Goal: Task Accomplishment & Management: Use online tool/utility

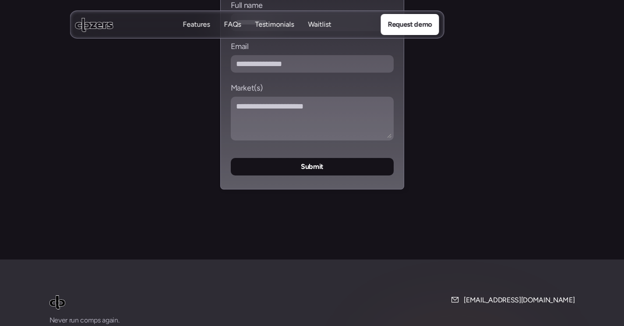
scroll to position [3785, 0]
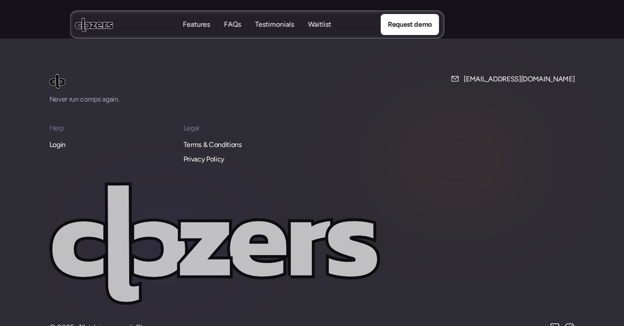
click at [64, 139] on p "Login" at bounding box center [58, 144] width 16 height 11
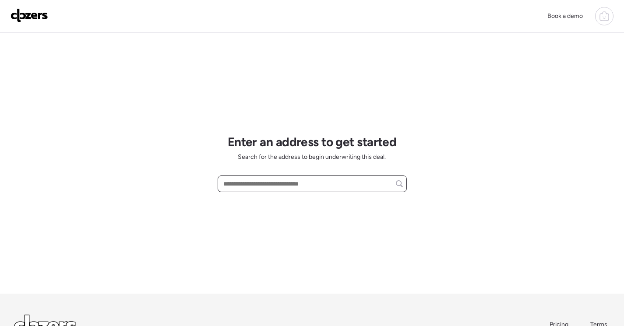
click at [263, 181] on input "text" at bounding box center [312, 184] width 181 height 12
paste input "**********"
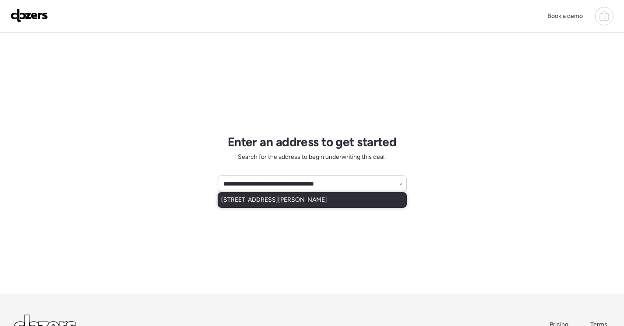
click at [296, 199] on span "7127 Theodore Ave, Saint Louis, MO, 63136" at bounding box center [274, 200] width 106 height 9
type input "**********"
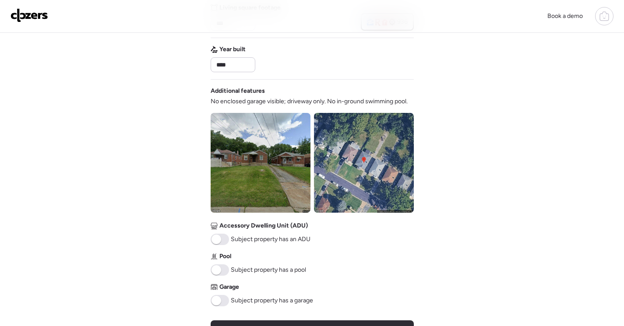
scroll to position [263, 0]
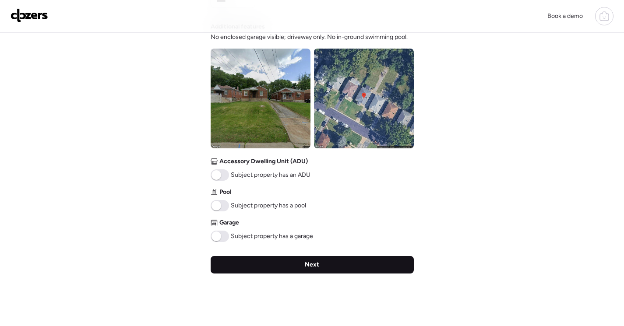
click at [354, 271] on div "Next" at bounding box center [312, 265] width 203 height 18
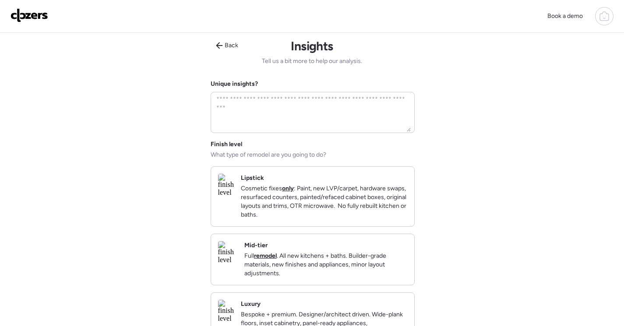
scroll to position [0, 0]
click at [333, 280] on p "Full remodel . All new kitchens + baths. Builder-grade materials, new finishes …" at bounding box center [325, 266] width 163 height 26
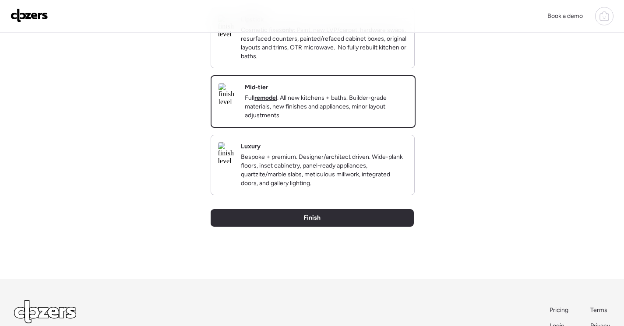
scroll to position [236, 0]
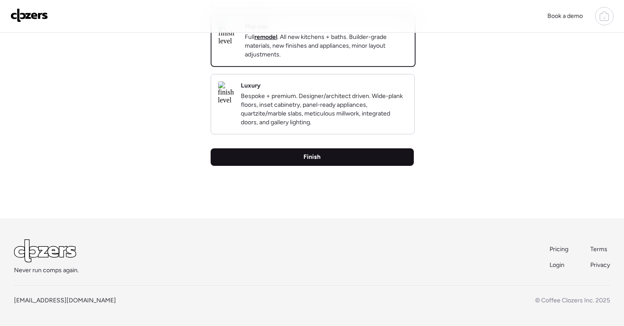
click at [361, 156] on div "Finish" at bounding box center [312, 158] width 203 height 18
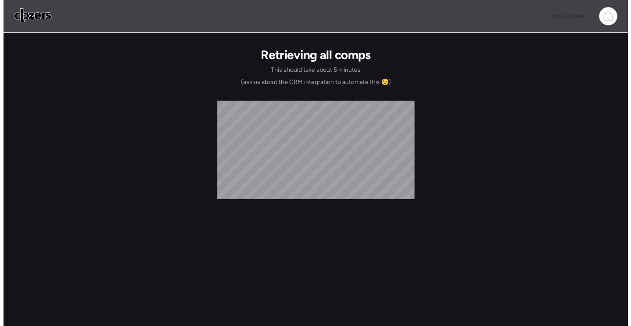
scroll to position [0, 0]
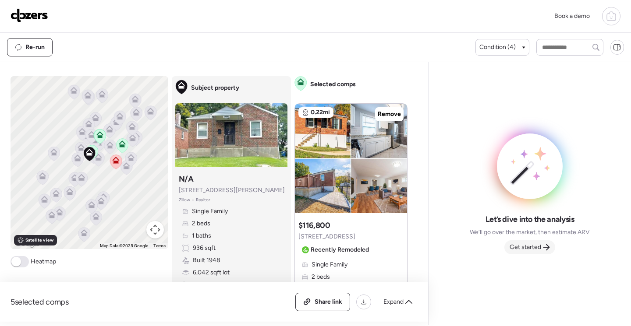
click at [530, 251] on span "Get started" at bounding box center [526, 247] width 32 height 9
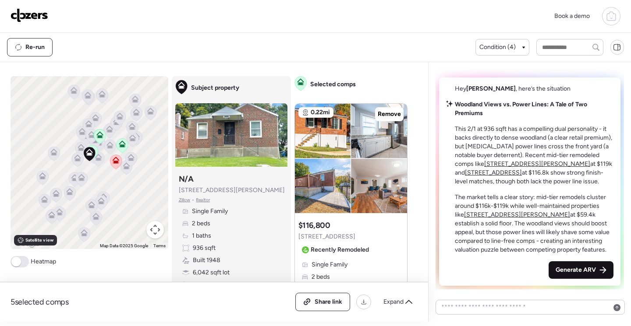
click at [572, 268] on span "Generate ARV" at bounding box center [576, 270] width 40 height 9
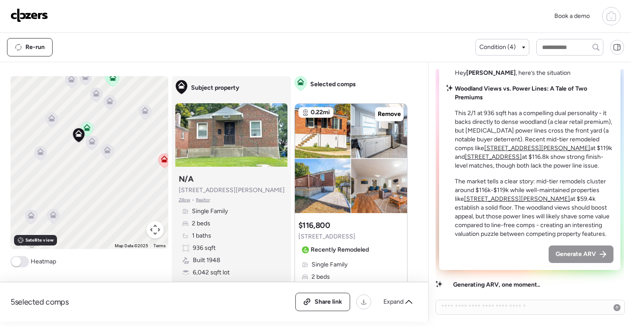
click at [84, 127] on icon at bounding box center [86, 127] width 7 height 7
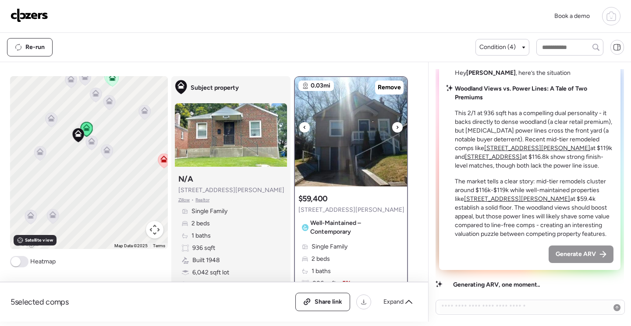
click at [337, 160] on img at bounding box center [351, 132] width 112 height 110
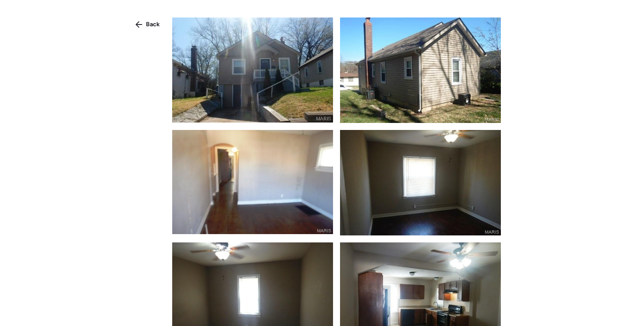
click at [273, 68] on img at bounding box center [252, 70] width 161 height 105
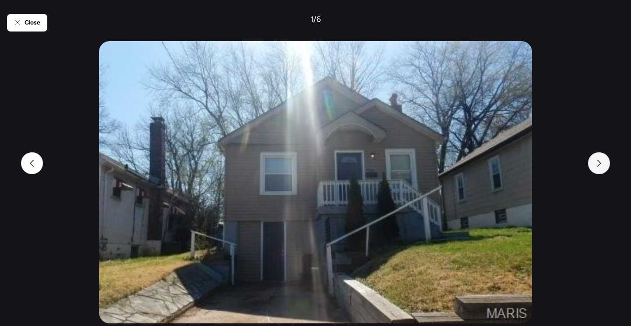
click at [605, 166] on div at bounding box center [599, 163] width 22 height 22
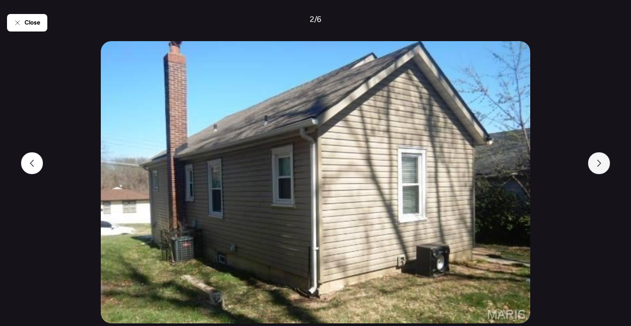
click at [605, 166] on div at bounding box center [599, 163] width 22 height 22
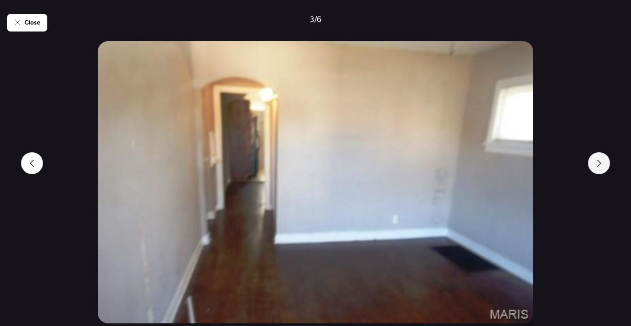
click at [605, 166] on div at bounding box center [599, 163] width 22 height 22
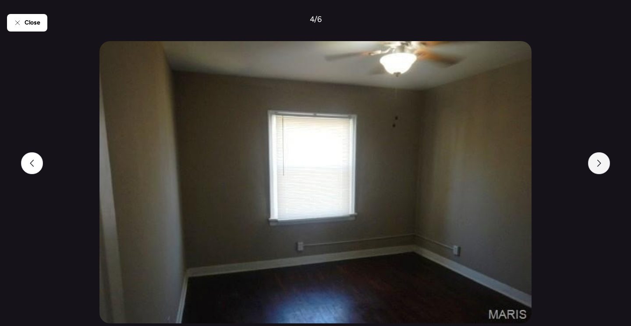
click at [605, 166] on div at bounding box center [599, 163] width 22 height 22
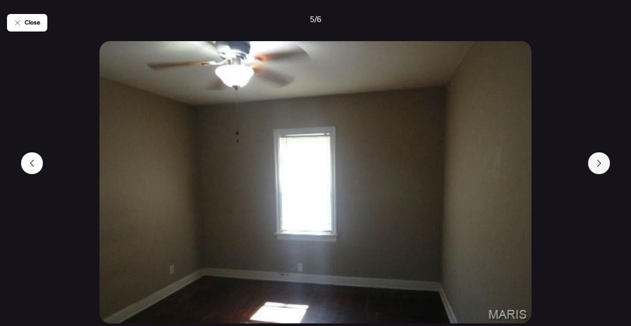
click at [605, 166] on div at bounding box center [599, 163] width 22 height 22
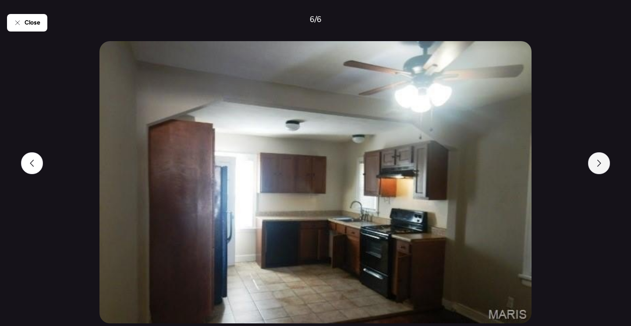
click at [605, 166] on div at bounding box center [599, 163] width 22 height 22
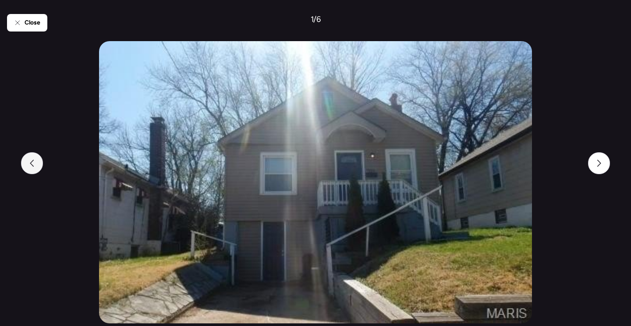
click at [25, 169] on div at bounding box center [32, 163] width 22 height 22
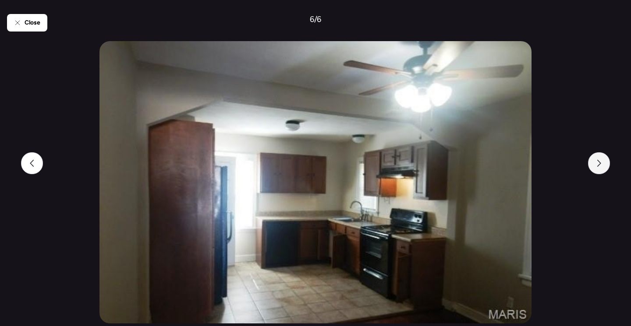
click at [601, 167] on div at bounding box center [599, 163] width 22 height 22
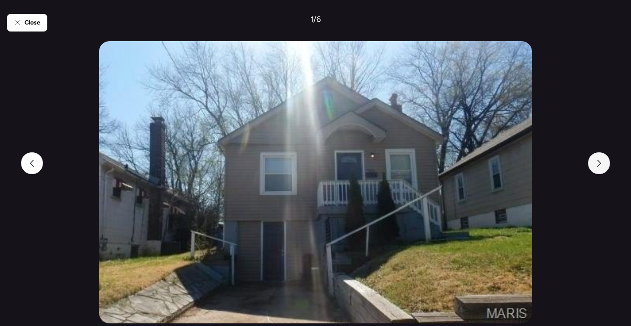
click at [601, 167] on div at bounding box center [599, 163] width 22 height 22
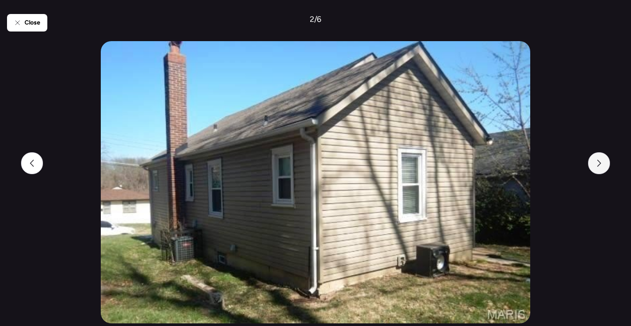
click at [601, 167] on div at bounding box center [599, 163] width 22 height 22
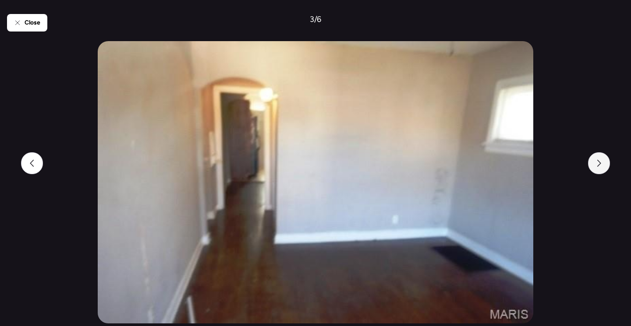
click at [601, 167] on div at bounding box center [599, 163] width 22 height 22
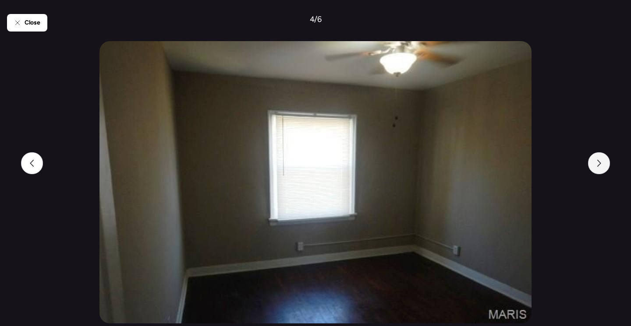
click at [601, 167] on div at bounding box center [599, 163] width 22 height 22
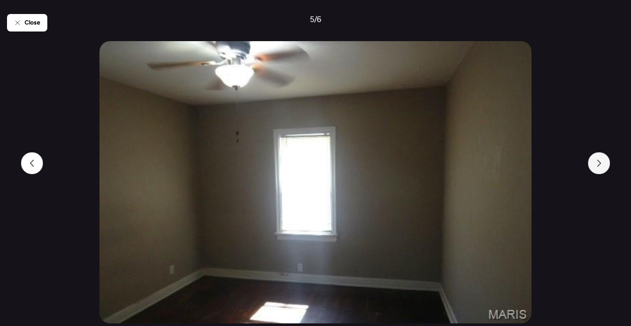
click at [601, 167] on div at bounding box center [599, 163] width 22 height 22
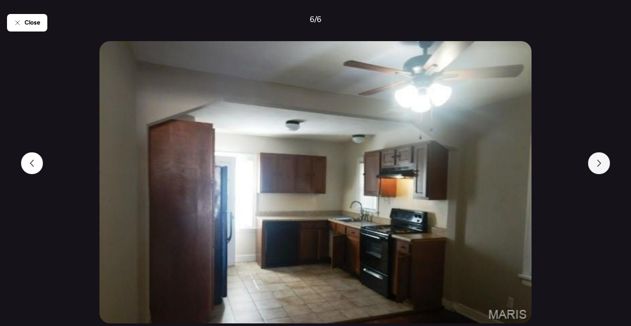
click at [601, 167] on div at bounding box center [599, 163] width 22 height 22
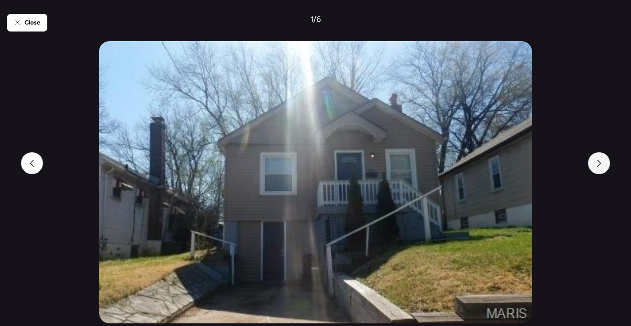
click at [601, 167] on div at bounding box center [599, 163] width 22 height 22
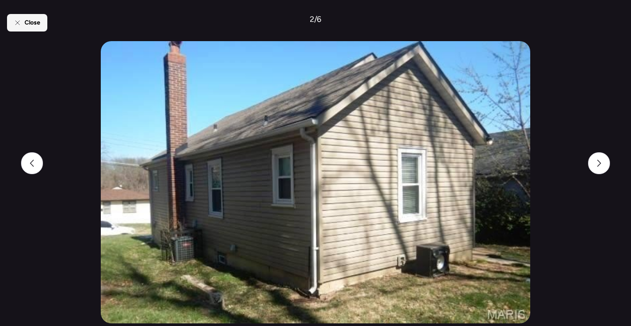
click at [30, 26] on span "Close" at bounding box center [33, 22] width 16 height 9
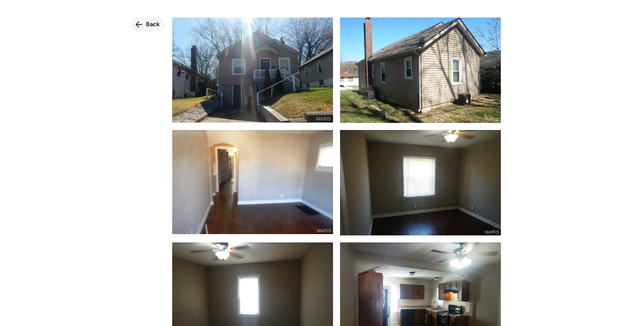
click at [142, 25] on icon at bounding box center [138, 24] width 7 height 7
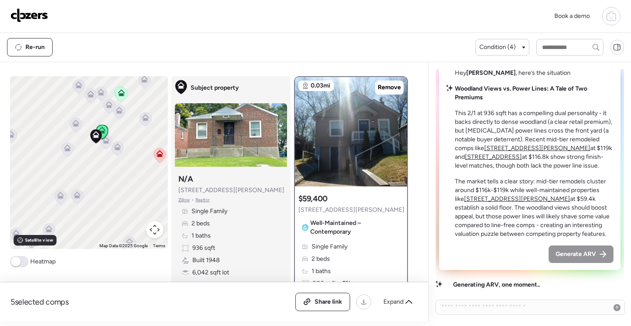
click at [156, 154] on icon at bounding box center [159, 153] width 7 height 7
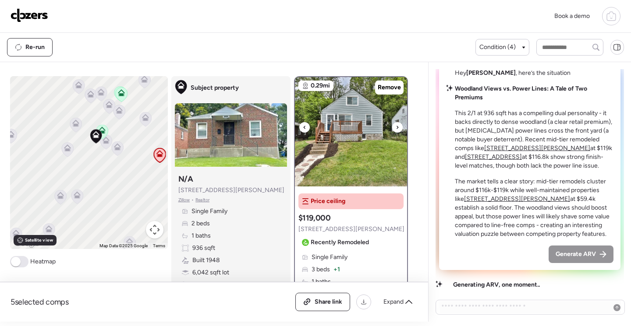
click at [324, 135] on img at bounding box center [351, 132] width 112 height 110
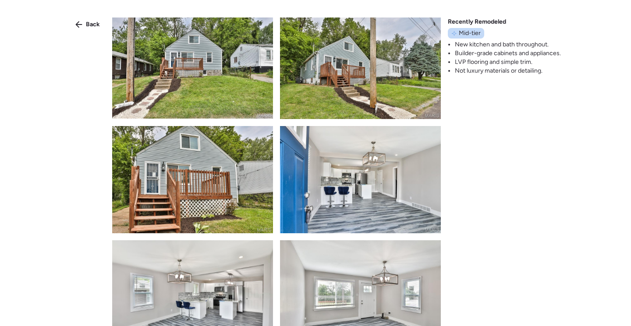
click at [224, 87] on img at bounding box center [192, 68] width 161 height 101
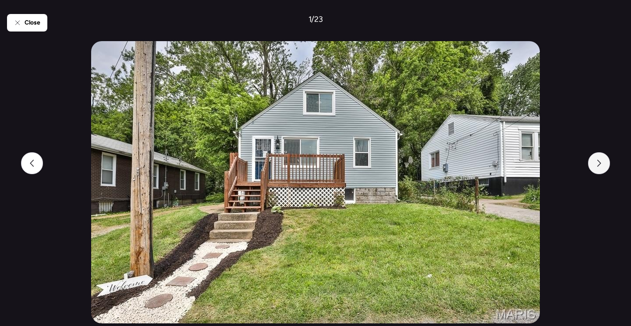
click at [599, 165] on icon at bounding box center [598, 163] width 7 height 7
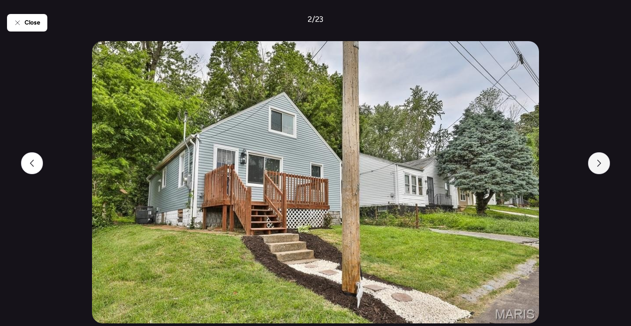
click at [599, 165] on icon at bounding box center [598, 163] width 7 height 7
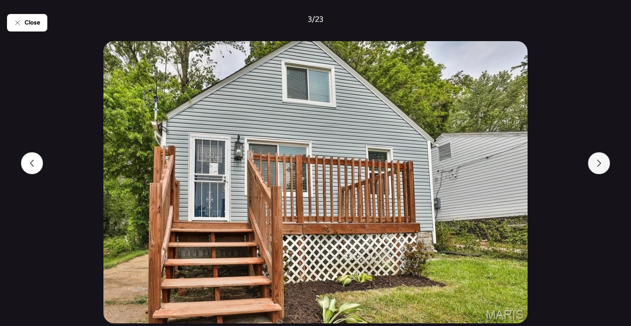
click at [599, 165] on icon at bounding box center [598, 163] width 7 height 7
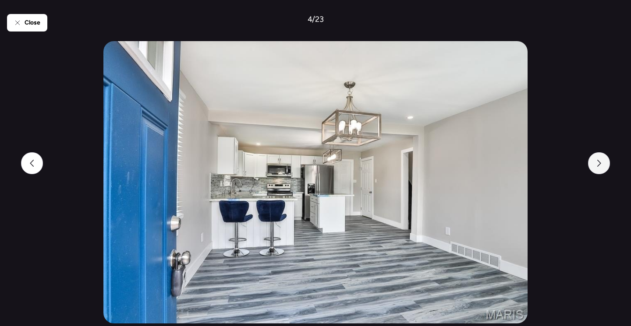
click at [599, 165] on icon at bounding box center [598, 163] width 7 height 7
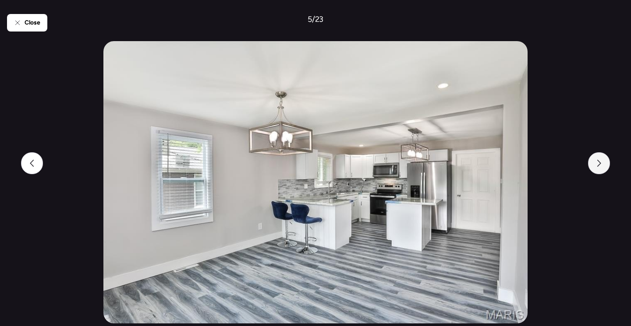
click at [599, 165] on icon at bounding box center [598, 163] width 7 height 7
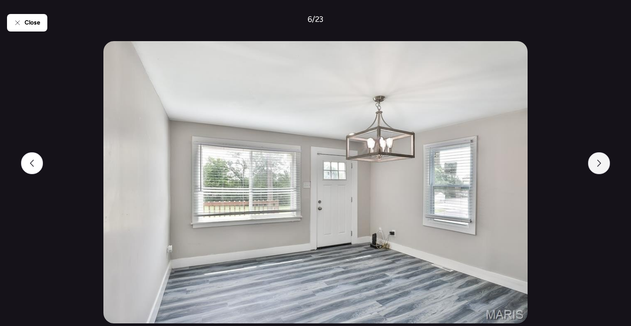
click at [599, 165] on icon at bounding box center [598, 163] width 7 height 7
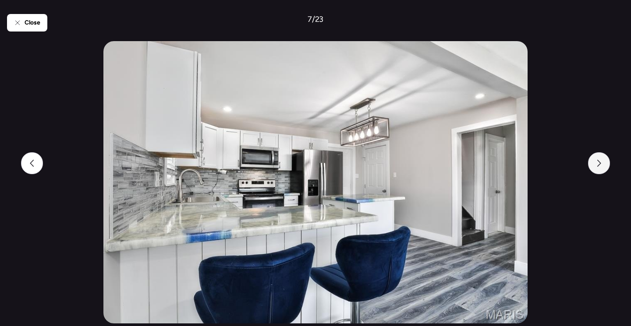
click at [599, 165] on icon at bounding box center [598, 163] width 7 height 7
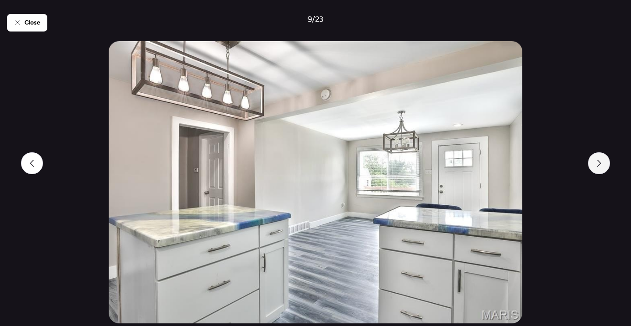
click at [599, 165] on icon at bounding box center [598, 163] width 7 height 7
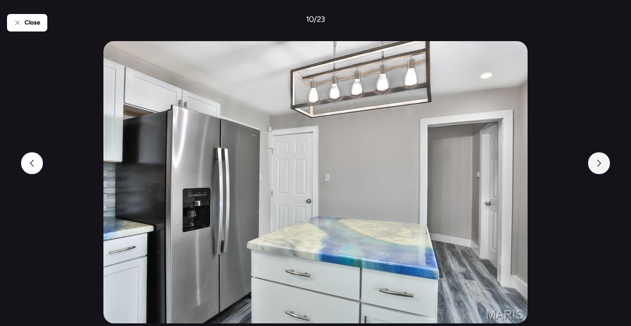
click at [599, 165] on icon at bounding box center [598, 163] width 7 height 7
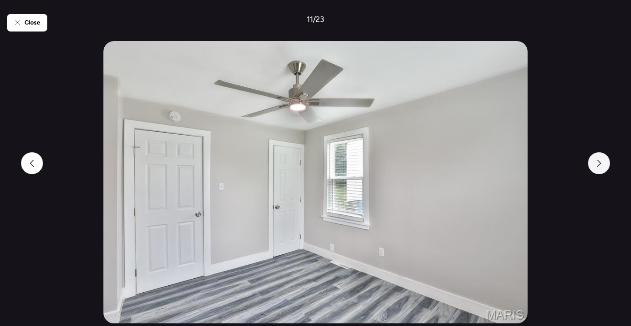
click at [599, 165] on icon at bounding box center [598, 163] width 7 height 7
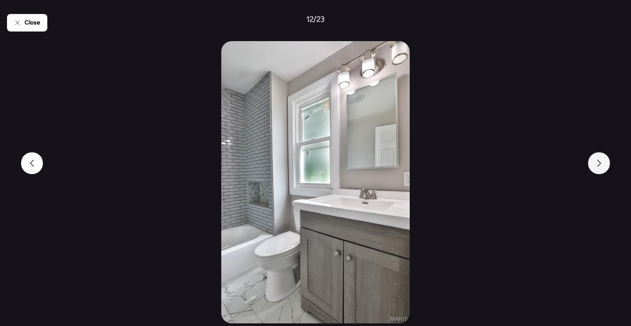
click at [599, 165] on icon at bounding box center [598, 163] width 7 height 7
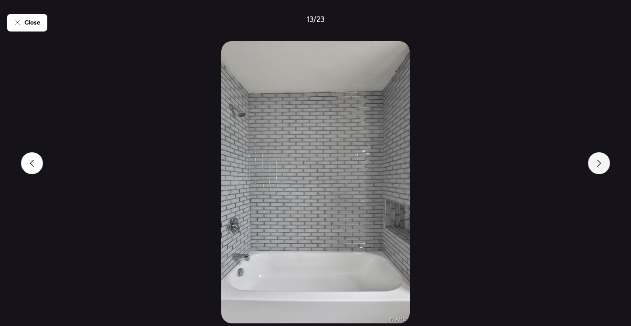
click at [599, 165] on icon at bounding box center [598, 163] width 7 height 7
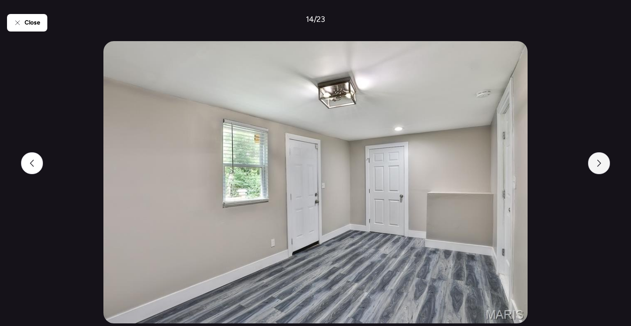
click at [599, 165] on icon at bounding box center [598, 163] width 7 height 7
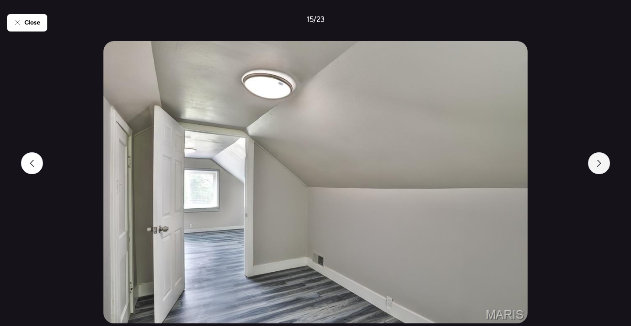
click at [599, 165] on icon at bounding box center [598, 163] width 7 height 7
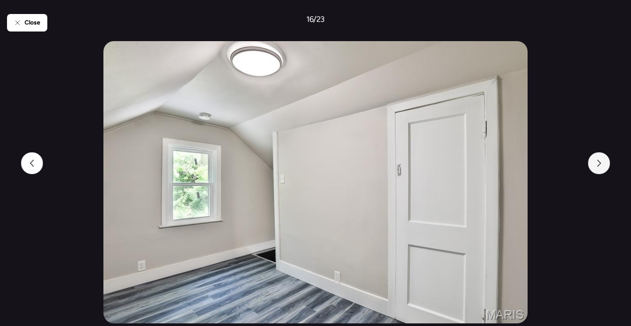
click at [599, 165] on icon at bounding box center [598, 163] width 7 height 7
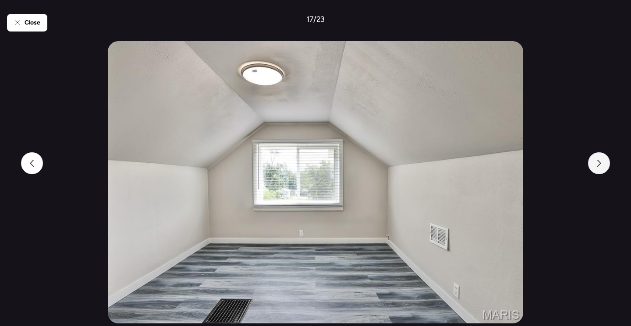
click at [599, 165] on icon at bounding box center [598, 163] width 7 height 7
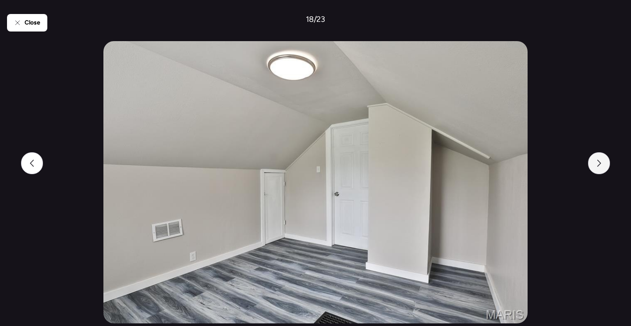
click at [599, 165] on icon at bounding box center [598, 163] width 7 height 7
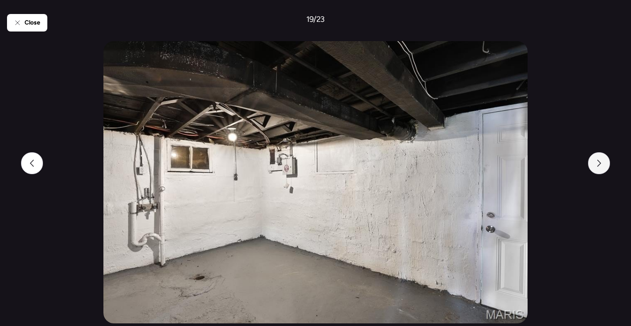
click at [599, 165] on icon at bounding box center [598, 163] width 7 height 7
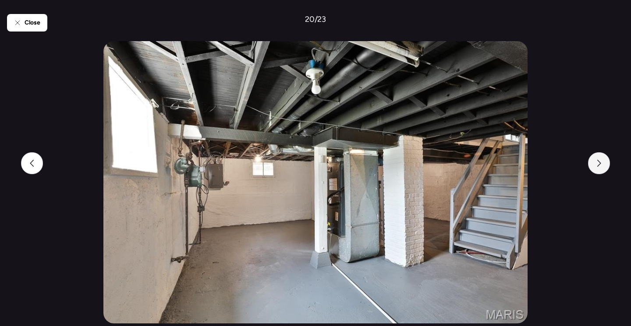
click at [599, 165] on icon at bounding box center [598, 163] width 7 height 7
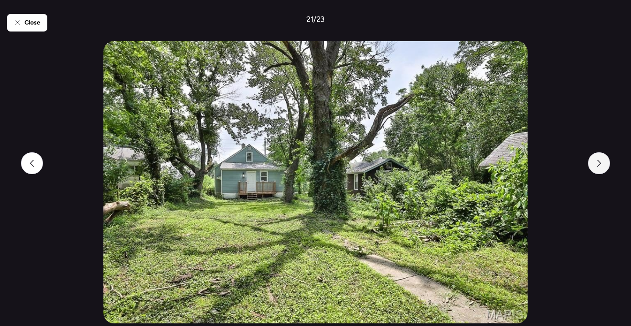
click at [599, 165] on icon at bounding box center [598, 163] width 7 height 7
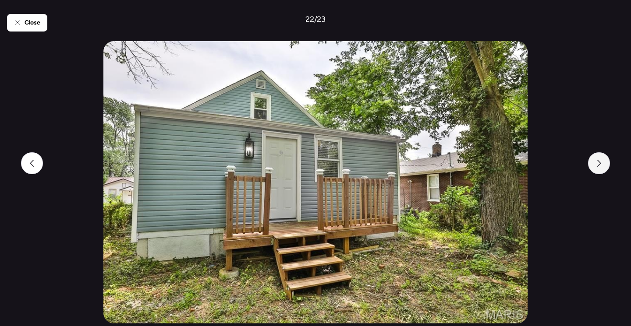
click at [599, 165] on icon at bounding box center [598, 163] width 7 height 7
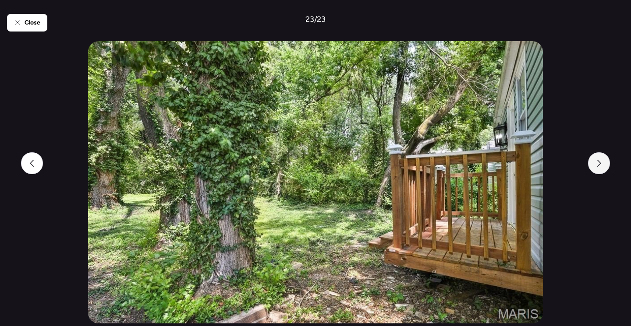
click at [599, 165] on icon at bounding box center [598, 163] width 7 height 7
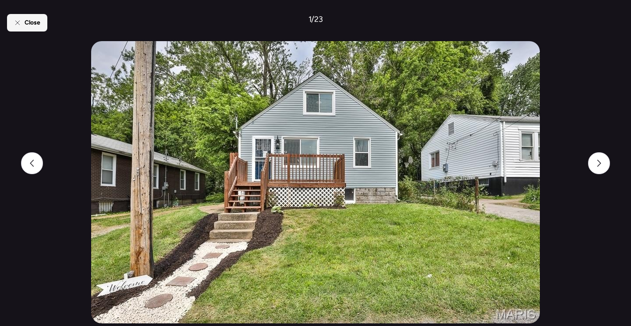
click at [39, 21] on span "Close" at bounding box center [33, 22] width 16 height 9
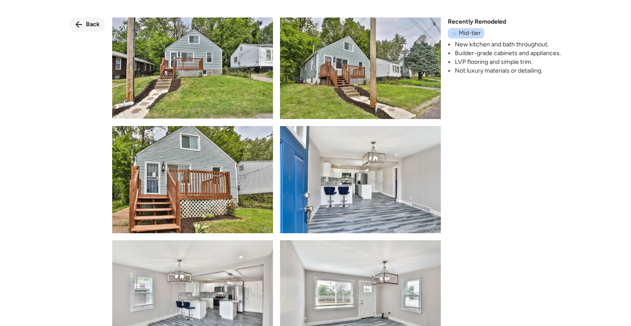
click at [89, 21] on span "Back" at bounding box center [93, 24] width 14 height 9
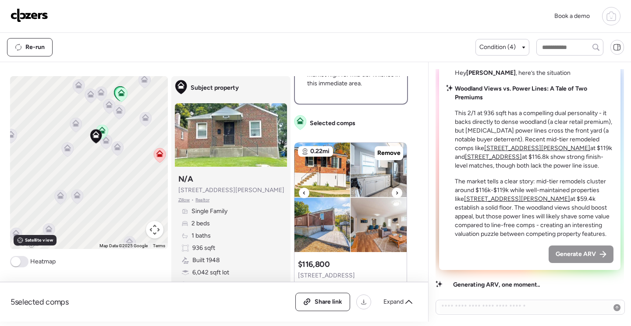
scroll to position [394, 0]
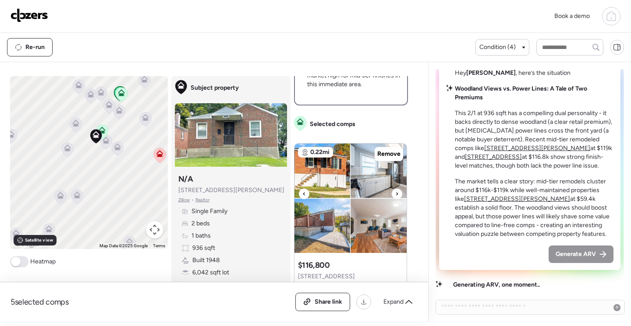
click at [321, 168] on img at bounding box center [350, 199] width 112 height 110
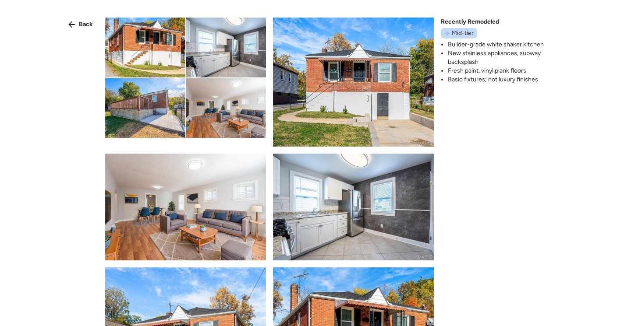
click at [129, 45] on img at bounding box center [185, 78] width 161 height 120
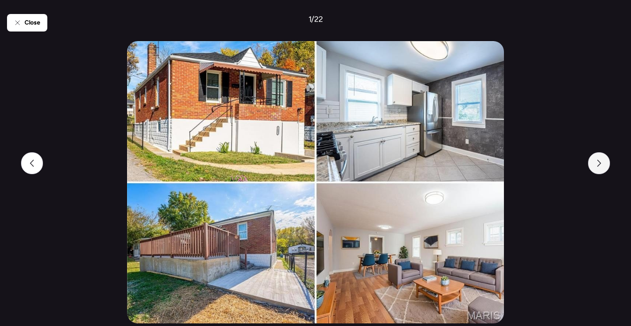
click at [602, 165] on div at bounding box center [599, 163] width 22 height 22
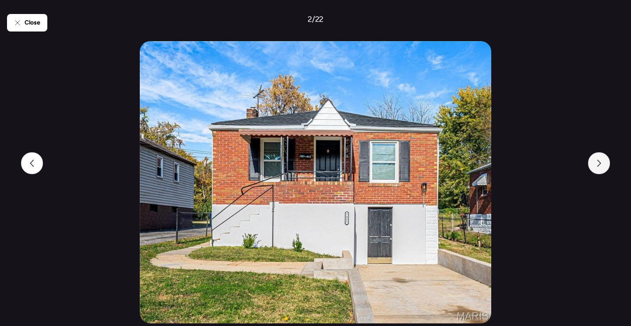
click at [602, 165] on div at bounding box center [599, 163] width 22 height 22
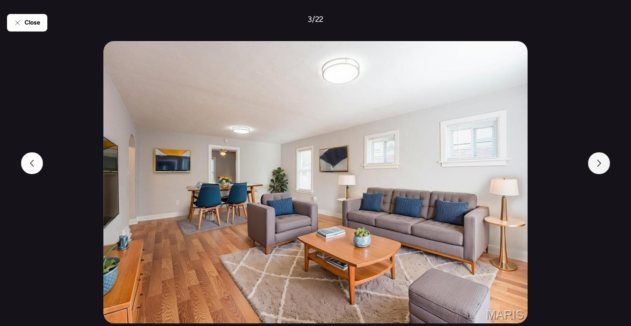
click at [602, 165] on div at bounding box center [599, 163] width 22 height 22
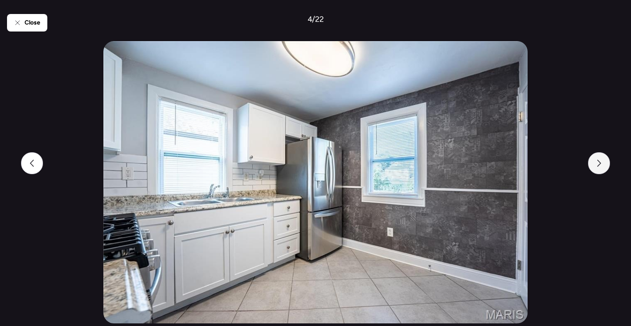
click at [602, 165] on div at bounding box center [599, 163] width 22 height 22
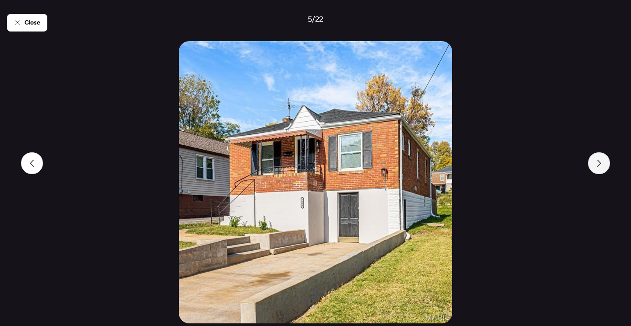
click at [602, 165] on div at bounding box center [599, 163] width 22 height 22
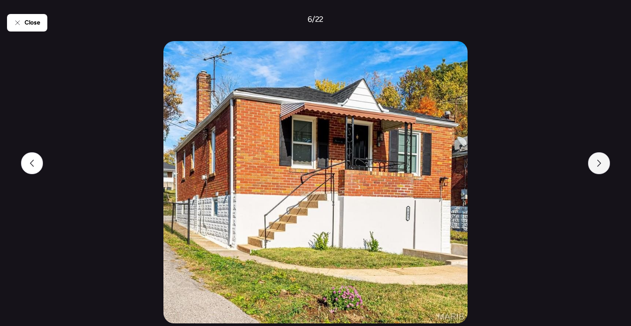
click at [602, 165] on div at bounding box center [599, 163] width 22 height 22
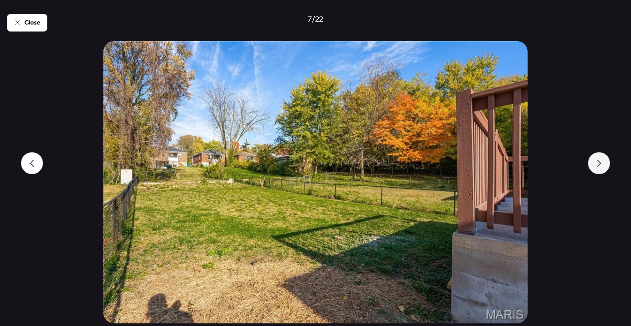
click at [602, 165] on div at bounding box center [599, 163] width 22 height 22
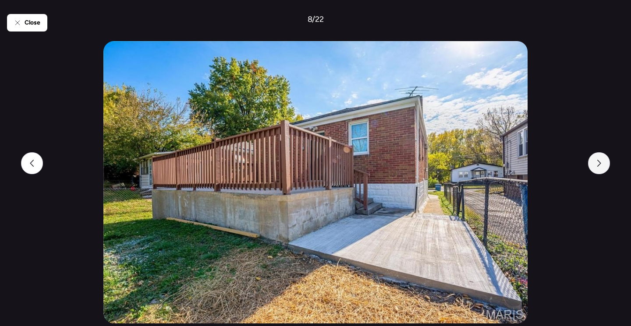
click at [602, 165] on div at bounding box center [599, 163] width 22 height 22
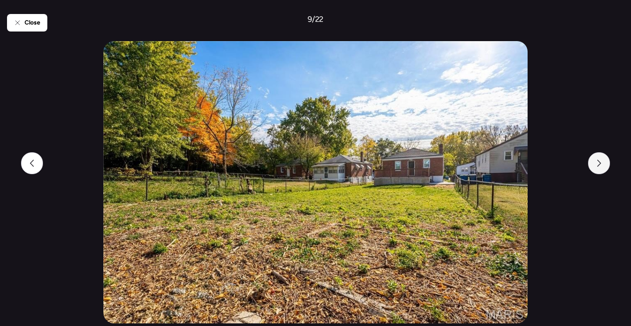
click at [602, 165] on div at bounding box center [599, 163] width 22 height 22
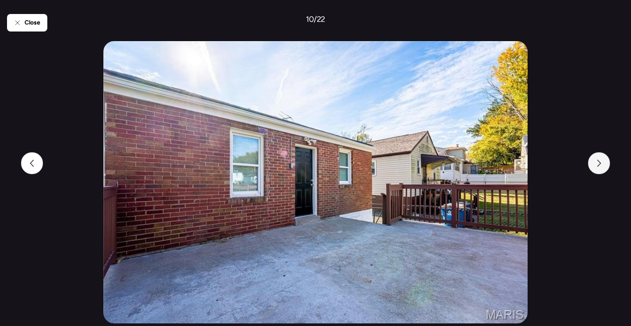
click at [602, 165] on div at bounding box center [599, 163] width 22 height 22
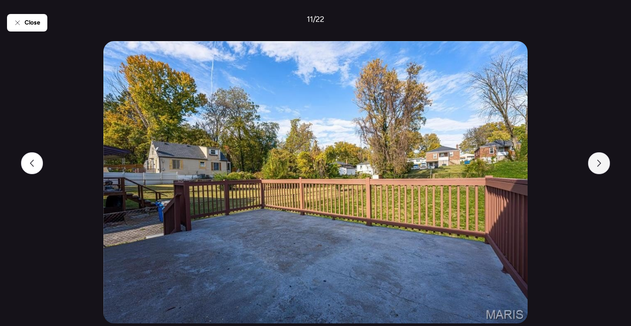
click at [602, 165] on div at bounding box center [599, 163] width 22 height 22
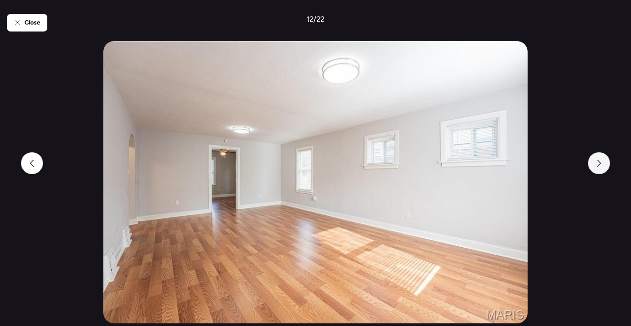
click at [602, 165] on div at bounding box center [599, 163] width 22 height 22
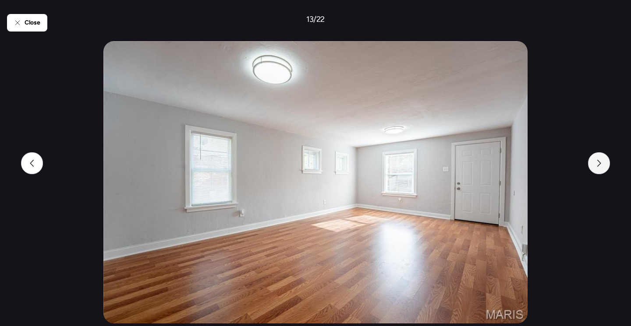
click at [602, 165] on div at bounding box center [599, 163] width 22 height 22
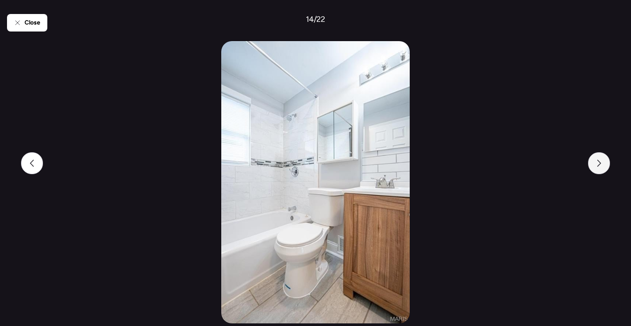
click at [602, 165] on div at bounding box center [599, 163] width 22 height 22
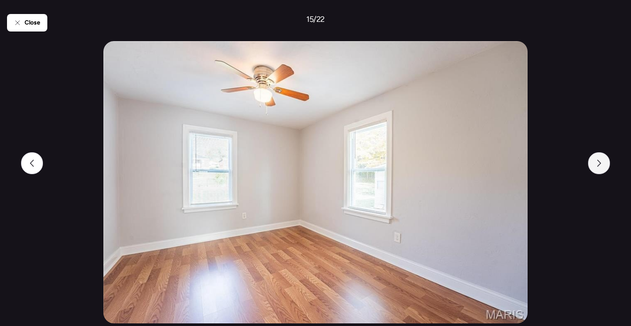
click at [602, 165] on div at bounding box center [599, 163] width 22 height 22
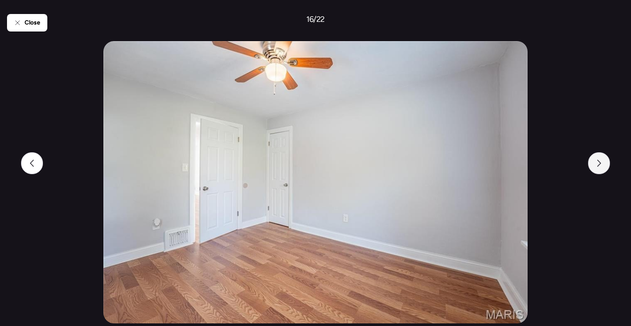
click at [602, 165] on div at bounding box center [599, 163] width 22 height 22
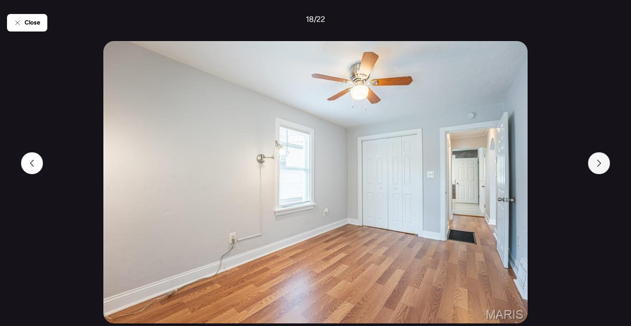
click at [602, 165] on div at bounding box center [599, 163] width 22 height 22
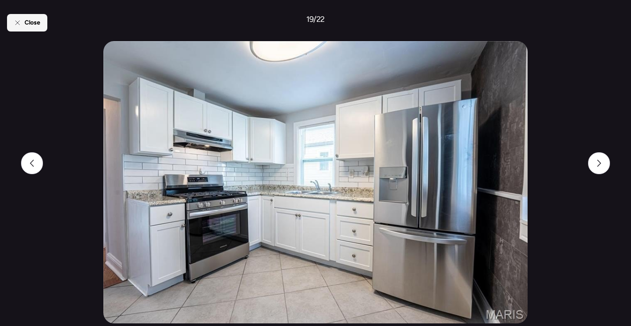
click at [29, 23] on span "Close" at bounding box center [33, 22] width 16 height 9
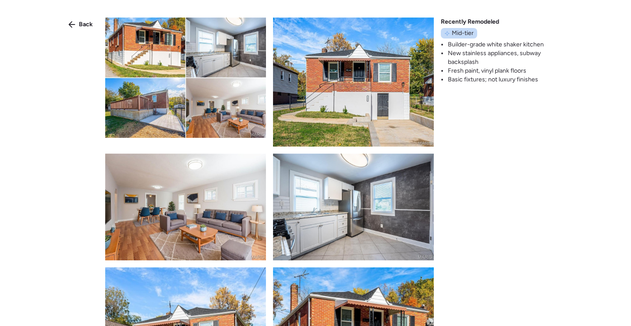
click at [87, 26] on span "Back" at bounding box center [86, 24] width 14 height 9
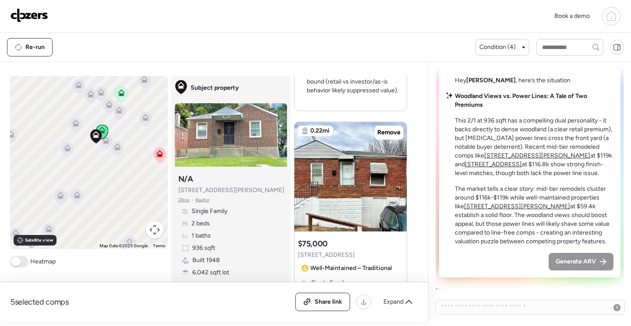
scroll to position [1183, 0]
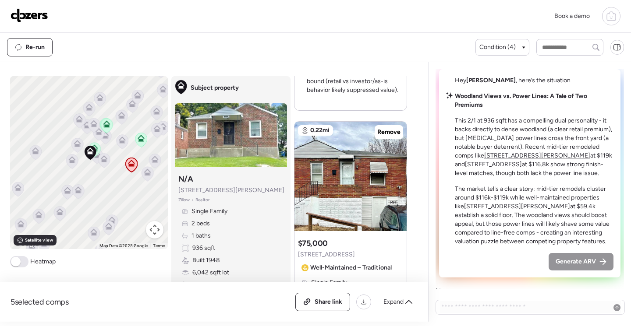
click at [138, 140] on icon at bounding box center [141, 140] width 6 height 3
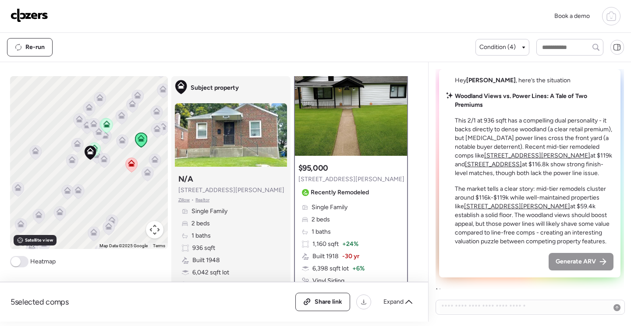
scroll to position [0, 0]
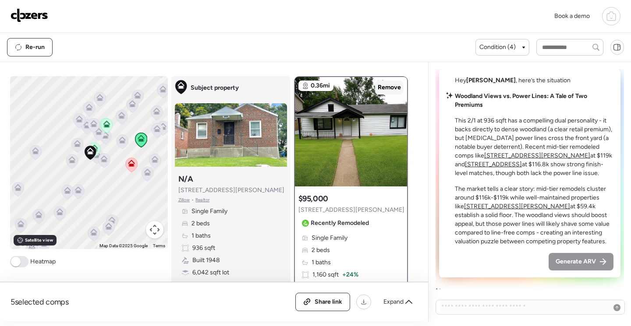
click at [378, 92] on span "Remove" at bounding box center [389, 87] width 23 height 9
click at [128, 163] on icon at bounding box center [131, 163] width 7 height 7
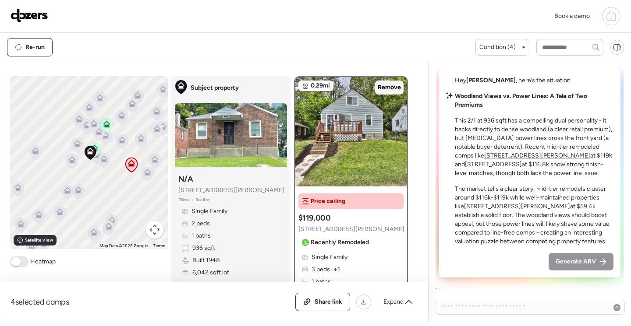
click at [378, 89] on span "Remove" at bounding box center [389, 87] width 23 height 9
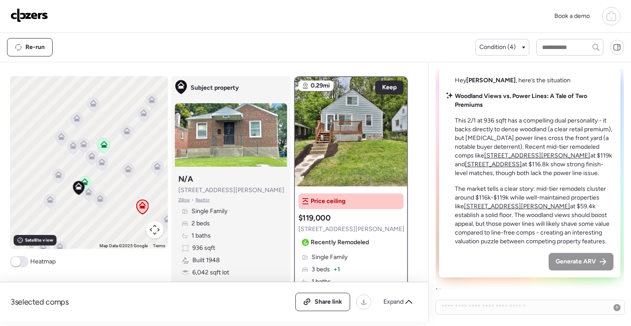
drag, startPoint x: 125, startPoint y: 174, endPoint x: 86, endPoint y: 202, distance: 47.9
click at [106, 200] on div "To activate drag with keyboard, press Alt + Enter. Once in keyboard drag state,…" at bounding box center [89, 162] width 158 height 173
click at [83, 191] on icon at bounding box center [84, 184] width 12 height 15
click at [100, 201] on icon at bounding box center [100, 201] width 12 height 14
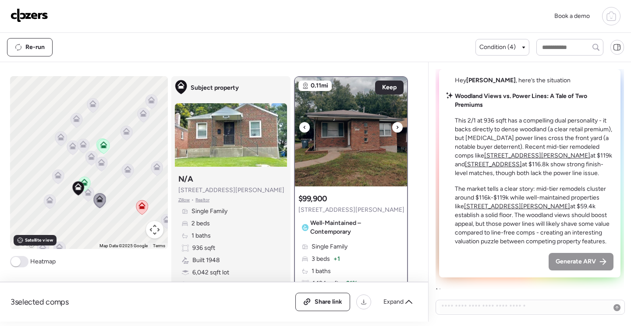
click at [396, 129] on icon at bounding box center [398, 127] width 4 height 11
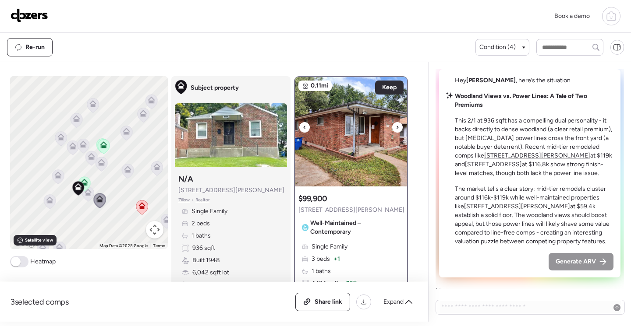
click at [396, 129] on icon at bounding box center [398, 127] width 4 height 11
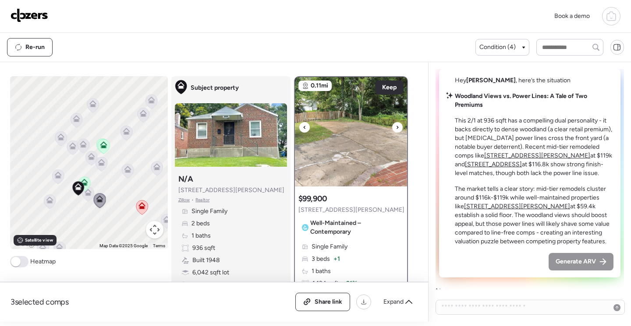
click at [396, 129] on icon at bounding box center [398, 127] width 4 height 11
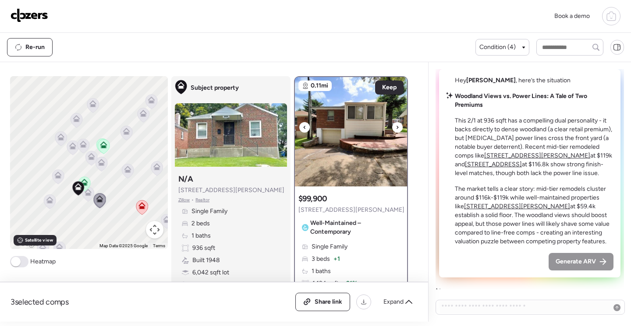
click at [396, 129] on icon at bounding box center [398, 127] width 4 height 11
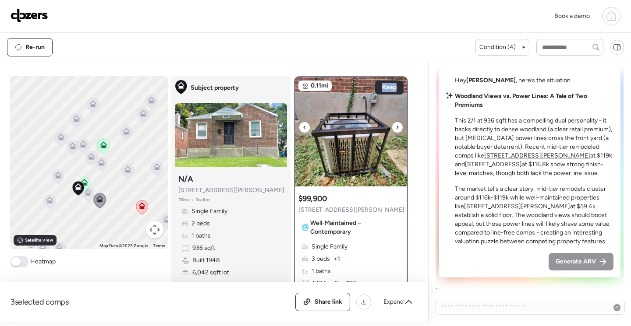
click at [396, 129] on icon at bounding box center [398, 127] width 4 height 11
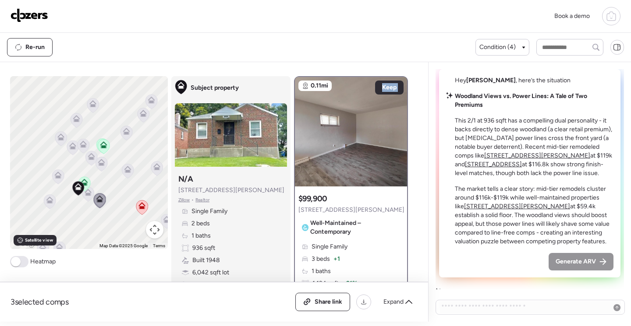
click at [396, 129] on icon at bounding box center [398, 127] width 4 height 11
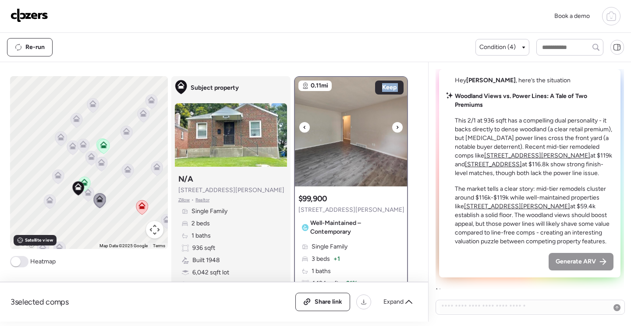
click at [396, 129] on icon at bounding box center [398, 127] width 4 height 11
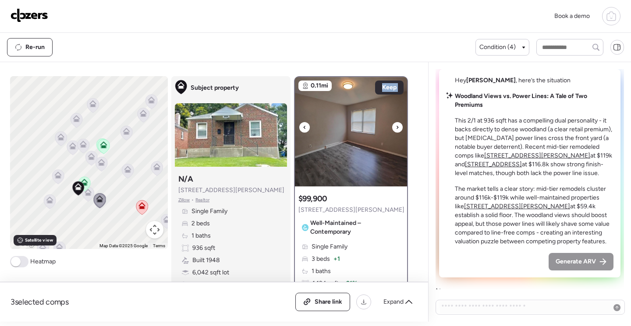
click at [396, 129] on icon at bounding box center [398, 127] width 4 height 11
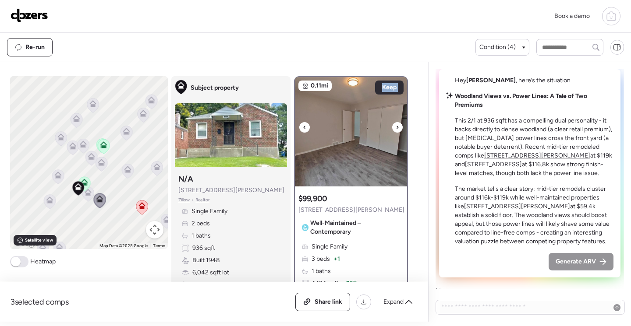
click at [396, 129] on icon at bounding box center [398, 127] width 4 height 11
click at [89, 195] on icon at bounding box center [88, 194] width 12 height 14
click at [86, 194] on icon at bounding box center [87, 192] width 7 height 7
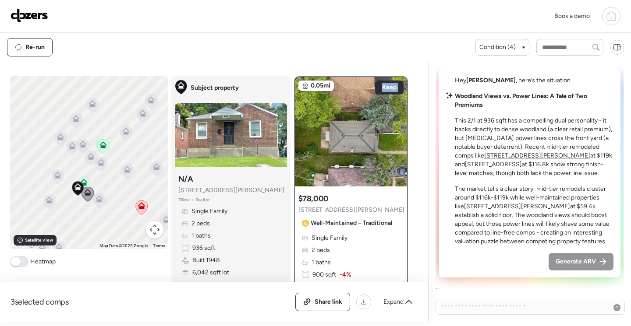
click at [54, 178] on icon at bounding box center [57, 177] width 6 height 3
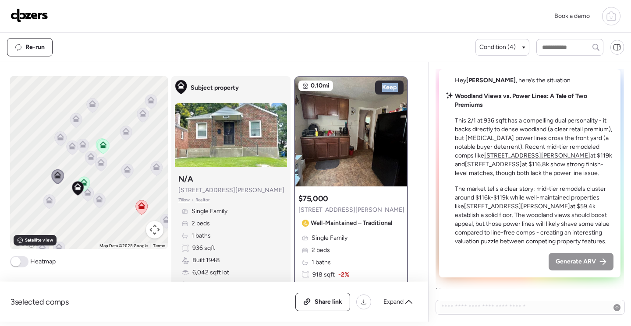
click at [99, 161] on icon at bounding box center [100, 162] width 7 height 7
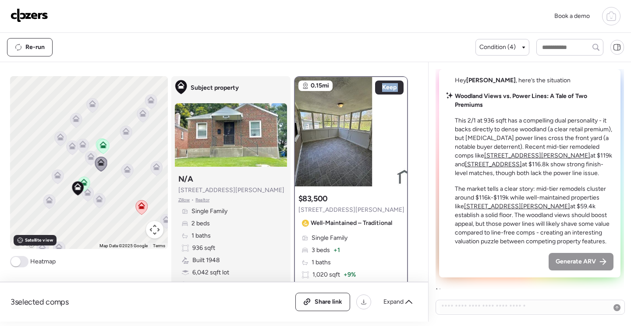
click at [95, 159] on icon at bounding box center [101, 164] width 12 height 15
click at [99, 145] on icon at bounding box center [102, 145] width 7 height 7
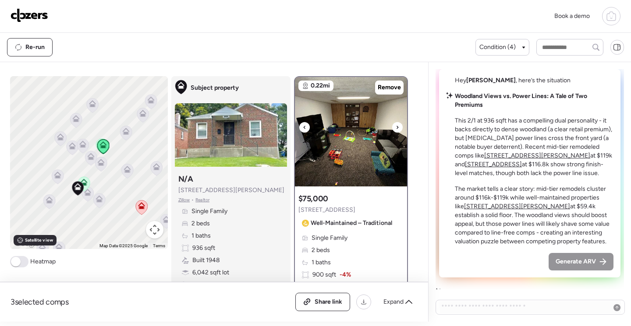
click at [392, 128] on div at bounding box center [397, 127] width 11 height 11
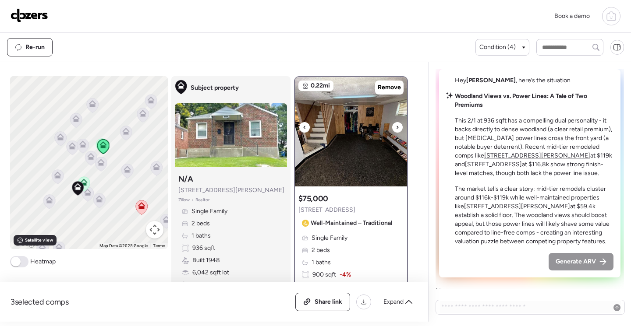
click at [392, 128] on div at bounding box center [397, 127] width 11 height 11
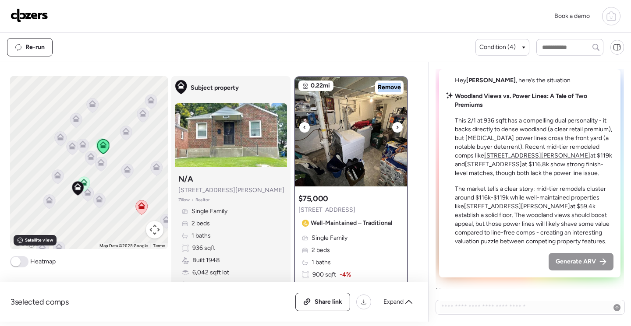
click at [392, 128] on div at bounding box center [397, 127] width 11 height 11
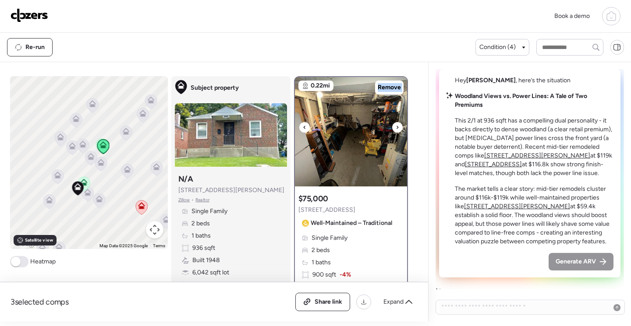
click at [392, 128] on div at bounding box center [397, 127] width 11 height 11
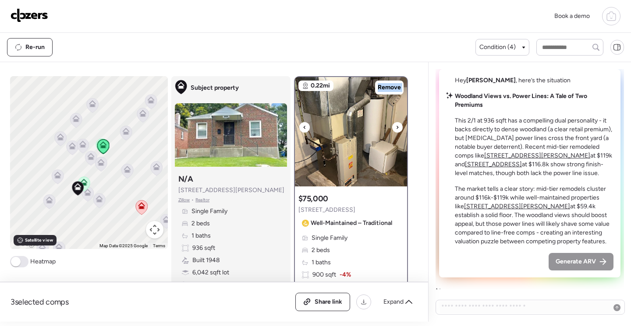
click at [392, 128] on div at bounding box center [397, 127] width 11 height 11
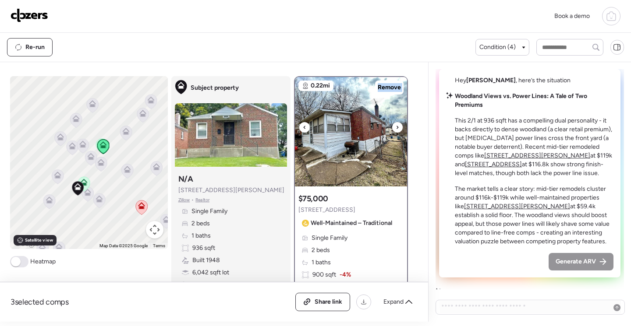
click at [392, 128] on div at bounding box center [397, 127] width 11 height 11
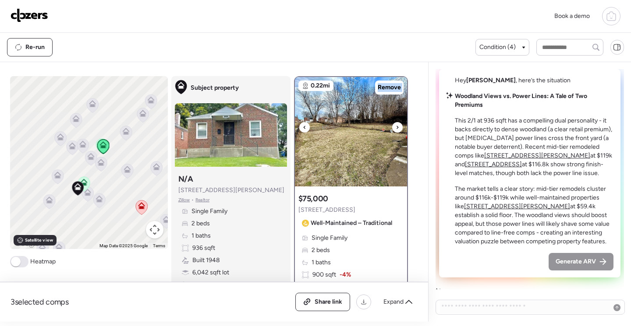
click at [392, 128] on div at bounding box center [397, 127] width 11 height 11
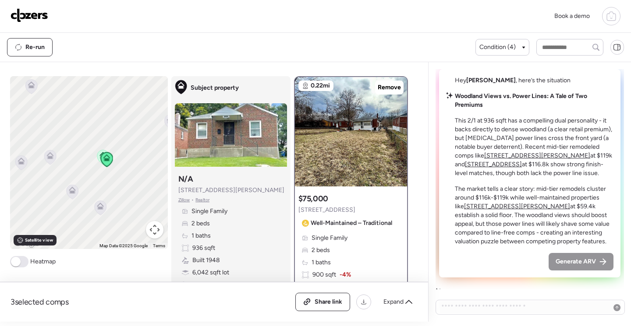
click at [100, 154] on icon at bounding box center [106, 159] width 12 height 15
click at [97, 156] on icon at bounding box center [103, 157] width 12 height 14
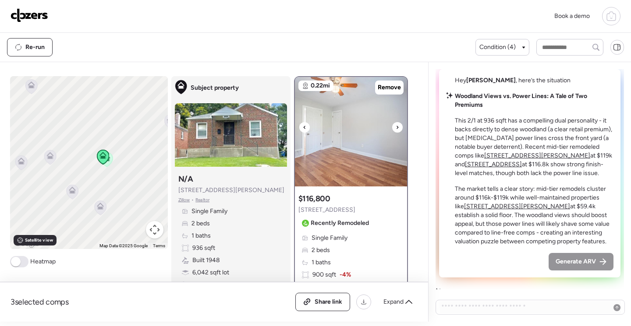
click at [396, 127] on icon at bounding box center [398, 127] width 4 height 11
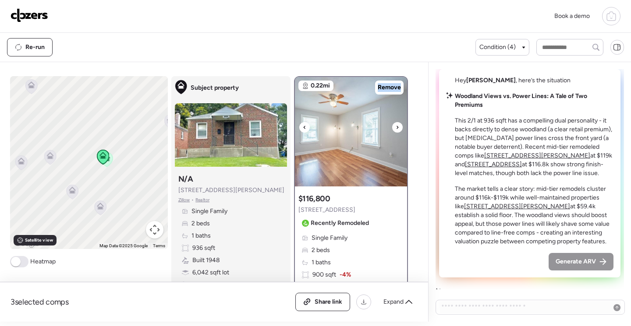
click at [396, 127] on icon at bounding box center [398, 127] width 4 height 11
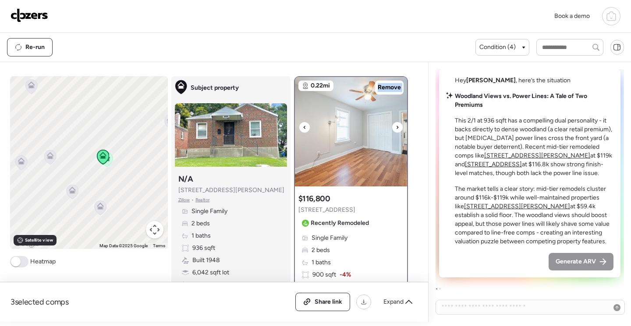
click at [396, 127] on icon at bounding box center [398, 127] width 4 height 11
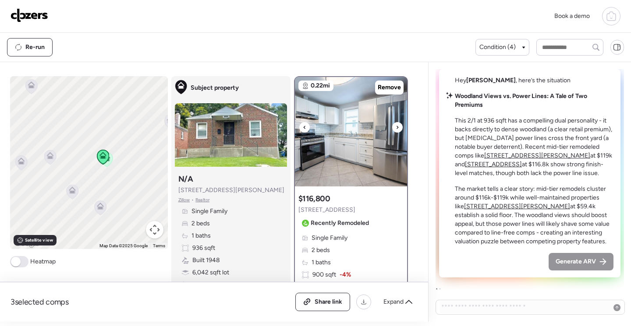
click at [396, 127] on icon at bounding box center [398, 127] width 4 height 11
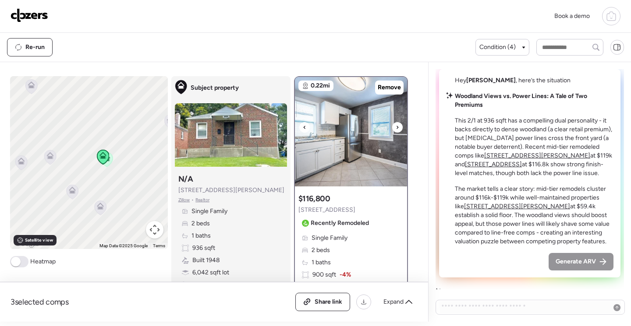
click at [396, 129] on icon at bounding box center [398, 127] width 4 height 11
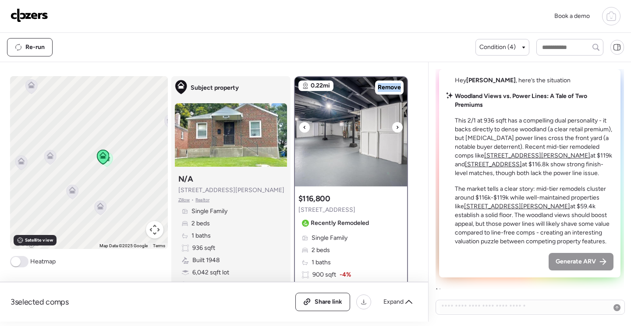
click at [396, 129] on icon at bounding box center [398, 127] width 4 height 11
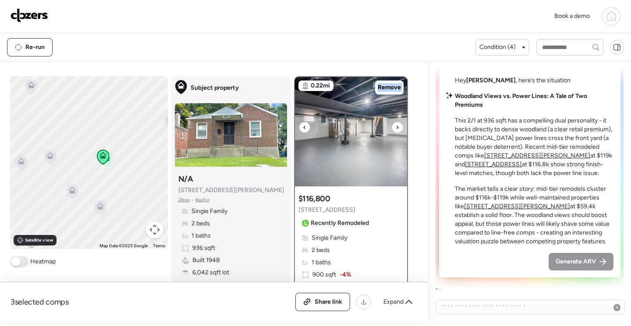
click at [396, 129] on icon at bounding box center [398, 127] width 4 height 11
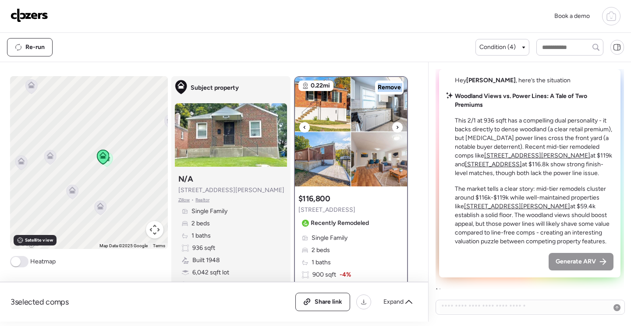
click at [396, 129] on icon at bounding box center [398, 127] width 4 height 11
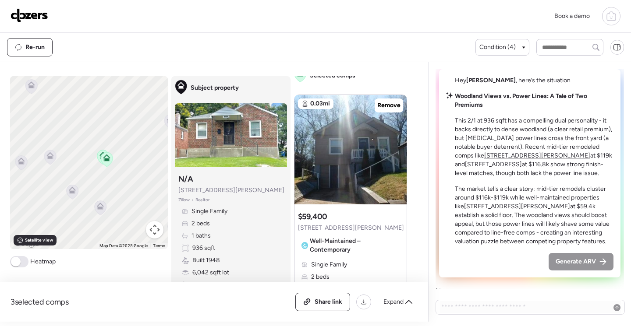
scroll to position [351, 0]
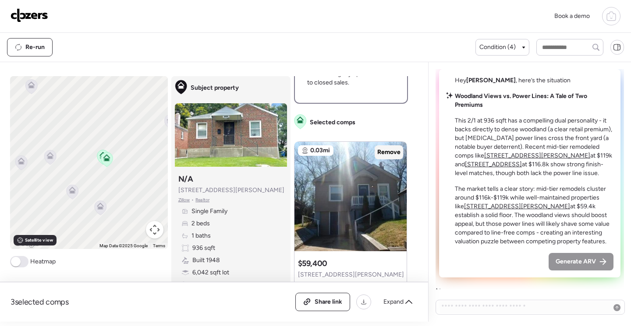
click at [388, 155] on span "Remove" at bounding box center [388, 152] width 23 height 9
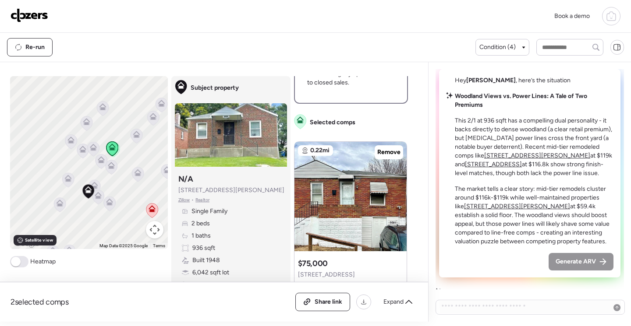
drag, startPoint x: 136, startPoint y: 205, endPoint x: 112, endPoint y: 180, distance: 35.0
click at [112, 180] on div "To navigate, press the arrow keys. To activate drag with keyboard, press Alt + …" at bounding box center [89, 162] width 158 height 173
drag, startPoint x: 118, startPoint y: 184, endPoint x: 123, endPoint y: 185, distance: 5.1
click at [123, 186] on div "To navigate, press the arrow keys. To activate drag with keyboard, press Alt + …" at bounding box center [89, 162] width 158 height 173
click at [139, 173] on icon at bounding box center [142, 173] width 7 height 7
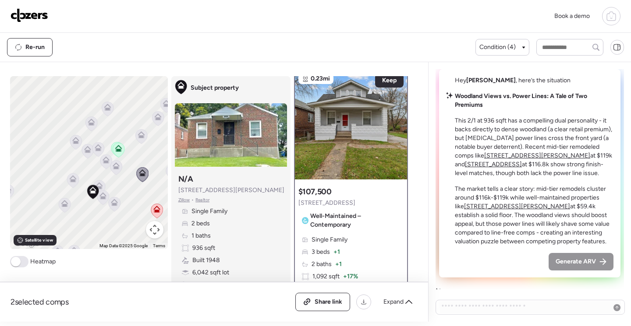
scroll to position [0, 0]
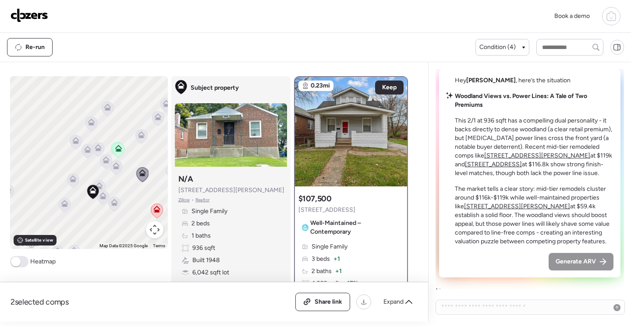
click at [115, 172] on icon at bounding box center [116, 167] width 12 height 14
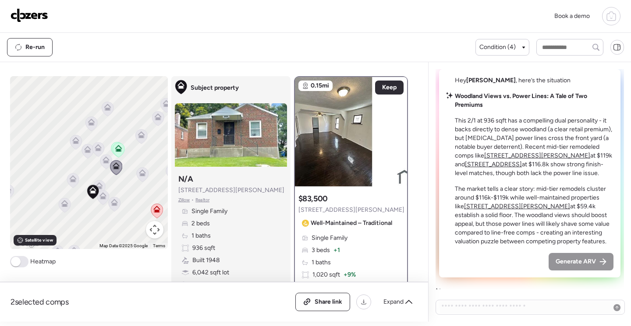
click at [100, 165] on icon at bounding box center [106, 162] width 12 height 14
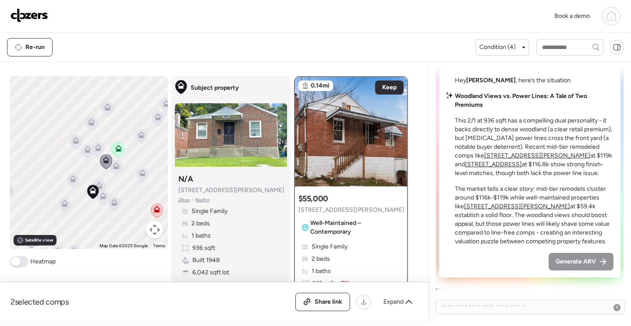
click at [95, 147] on icon at bounding box center [98, 147] width 7 height 7
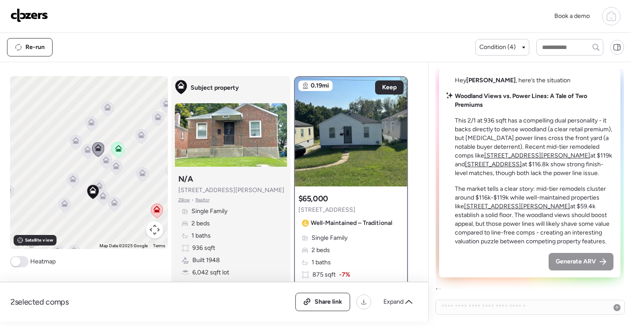
click at [85, 154] on icon at bounding box center [87, 151] width 12 height 14
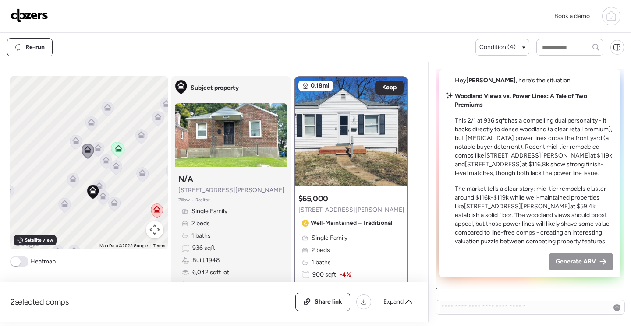
click at [72, 185] on icon at bounding box center [73, 180] width 12 height 14
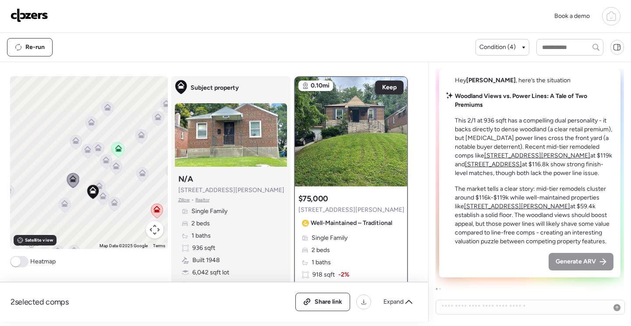
click at [66, 207] on icon at bounding box center [65, 205] width 12 height 14
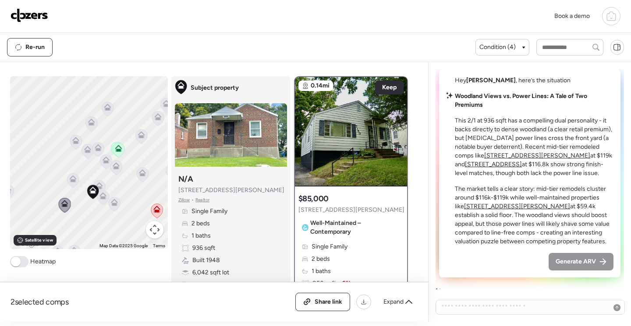
click at [111, 200] on icon at bounding box center [114, 201] width 7 height 4
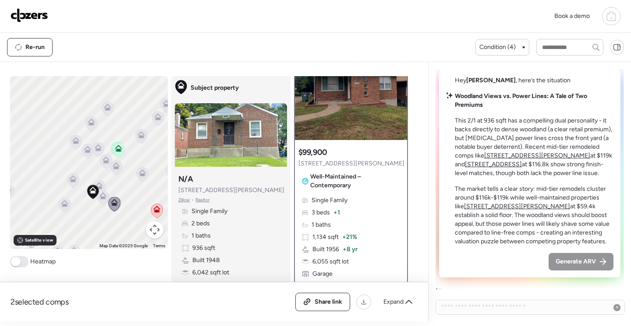
scroll to position [44, 0]
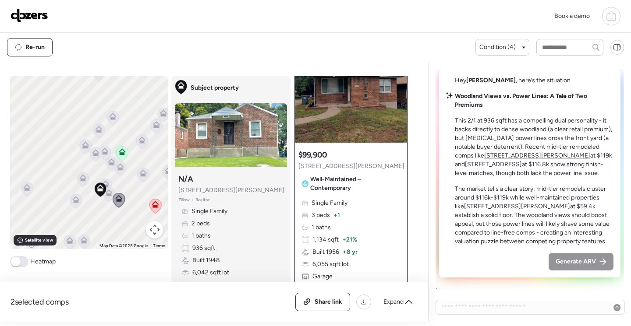
click at [153, 124] on icon at bounding box center [156, 124] width 7 height 7
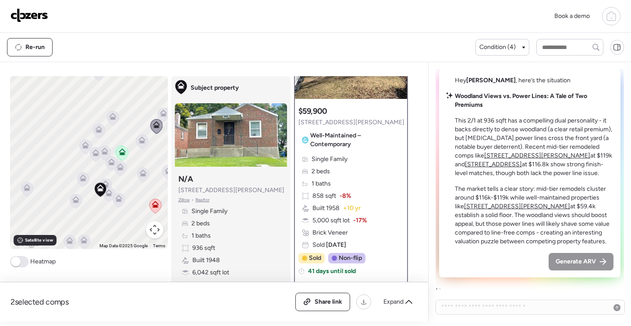
scroll to position [0, 0]
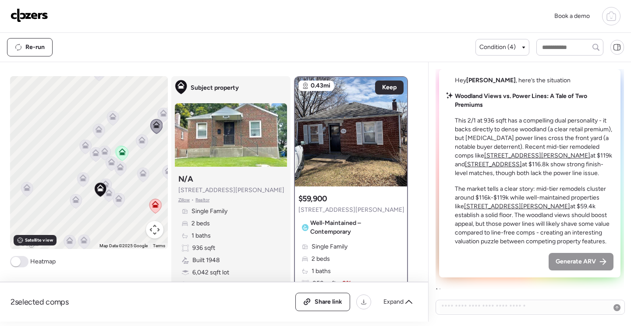
click at [160, 113] on icon at bounding box center [163, 113] width 7 height 7
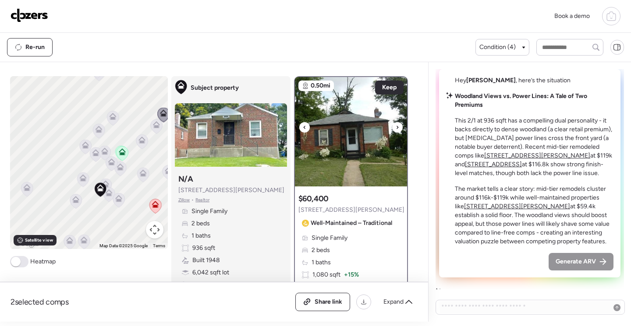
click at [396, 129] on icon at bounding box center [398, 127] width 4 height 11
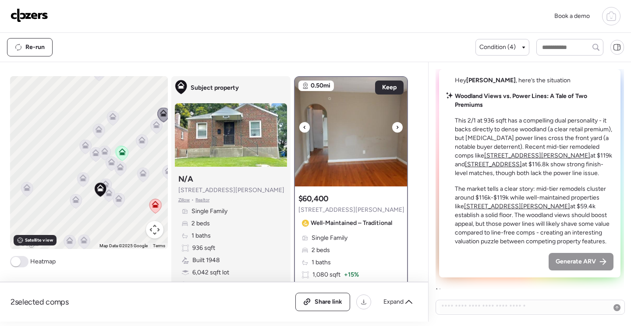
click at [396, 129] on icon at bounding box center [398, 127] width 4 height 11
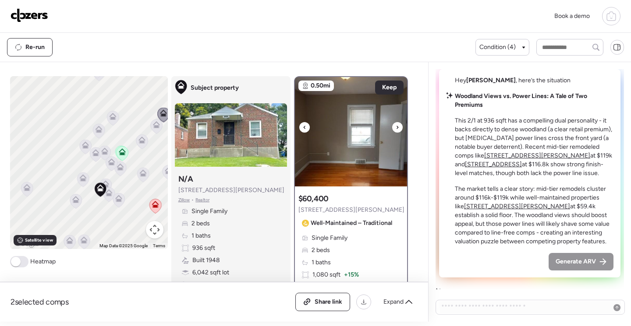
click at [396, 129] on icon at bounding box center [398, 127] width 4 height 11
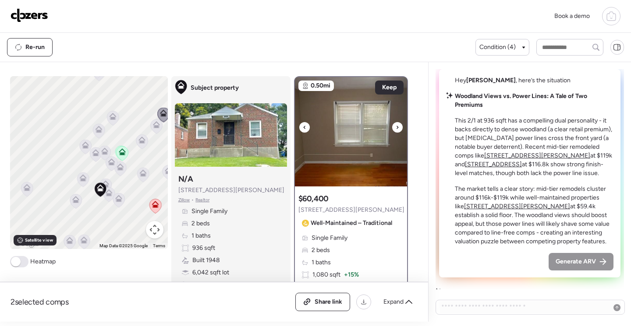
click at [396, 128] on icon at bounding box center [398, 127] width 4 height 11
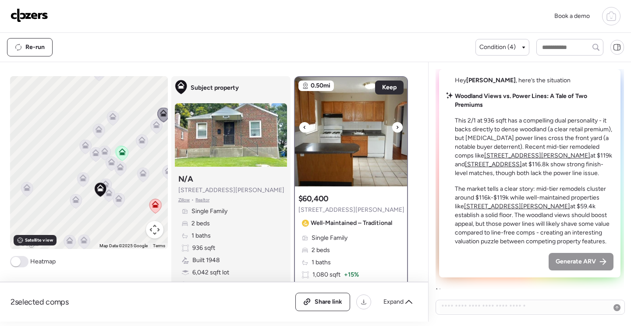
click at [393, 129] on div at bounding box center [397, 127] width 11 height 11
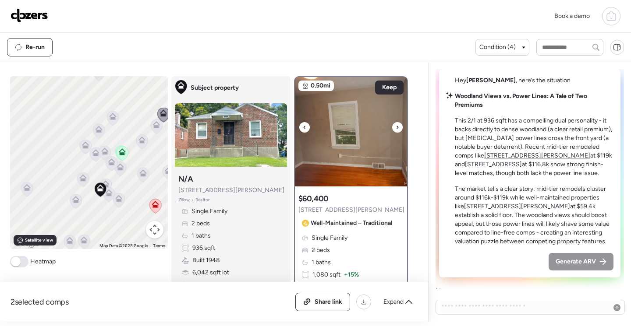
click at [303, 128] on icon at bounding box center [305, 127] width 4 height 11
